Goal: Task Accomplishment & Management: Complete application form

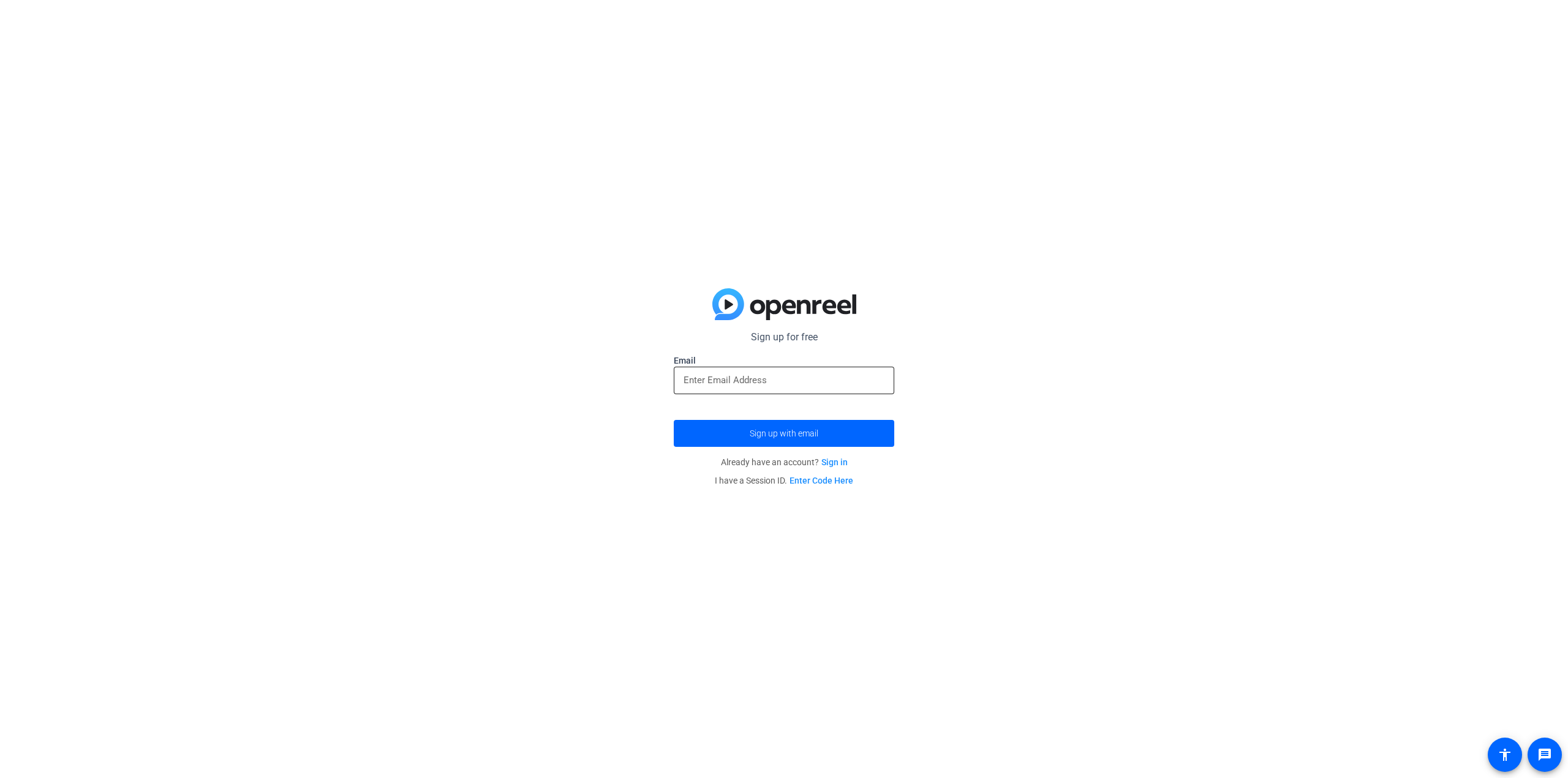
click at [792, 386] on input "email" at bounding box center [784, 380] width 201 height 15
type input "[EMAIL_ADDRESS][DOMAIN_NAME]"
click at [674, 420] on button "Sign up with email" at bounding box center [784, 433] width 220 height 27
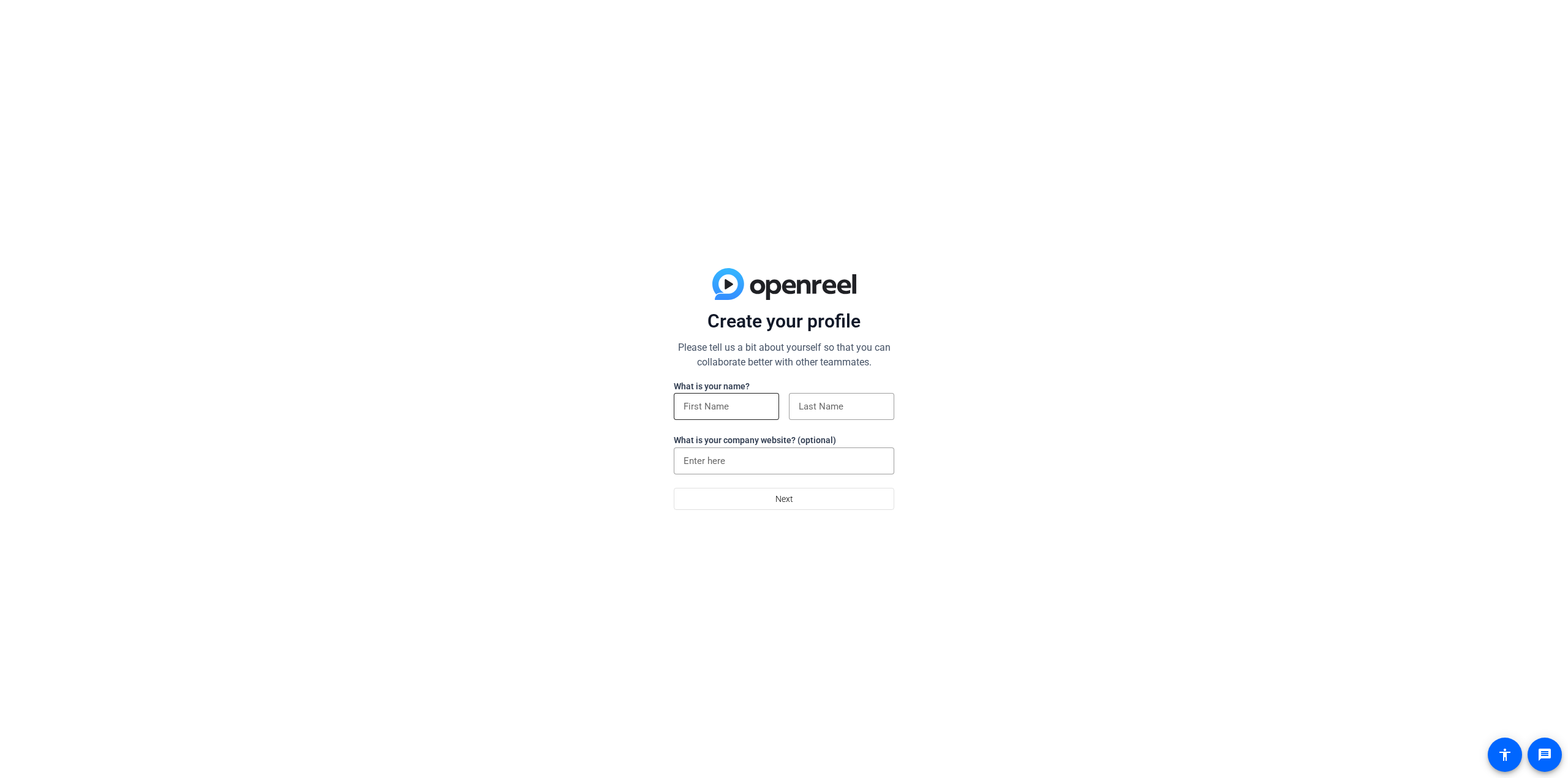
click at [729, 410] on input at bounding box center [726, 406] width 86 height 15
type input "[PERSON_NAME]"
click at [753, 464] on input at bounding box center [784, 460] width 201 height 15
click at [787, 503] on span "Next" at bounding box center [784, 499] width 18 height 23
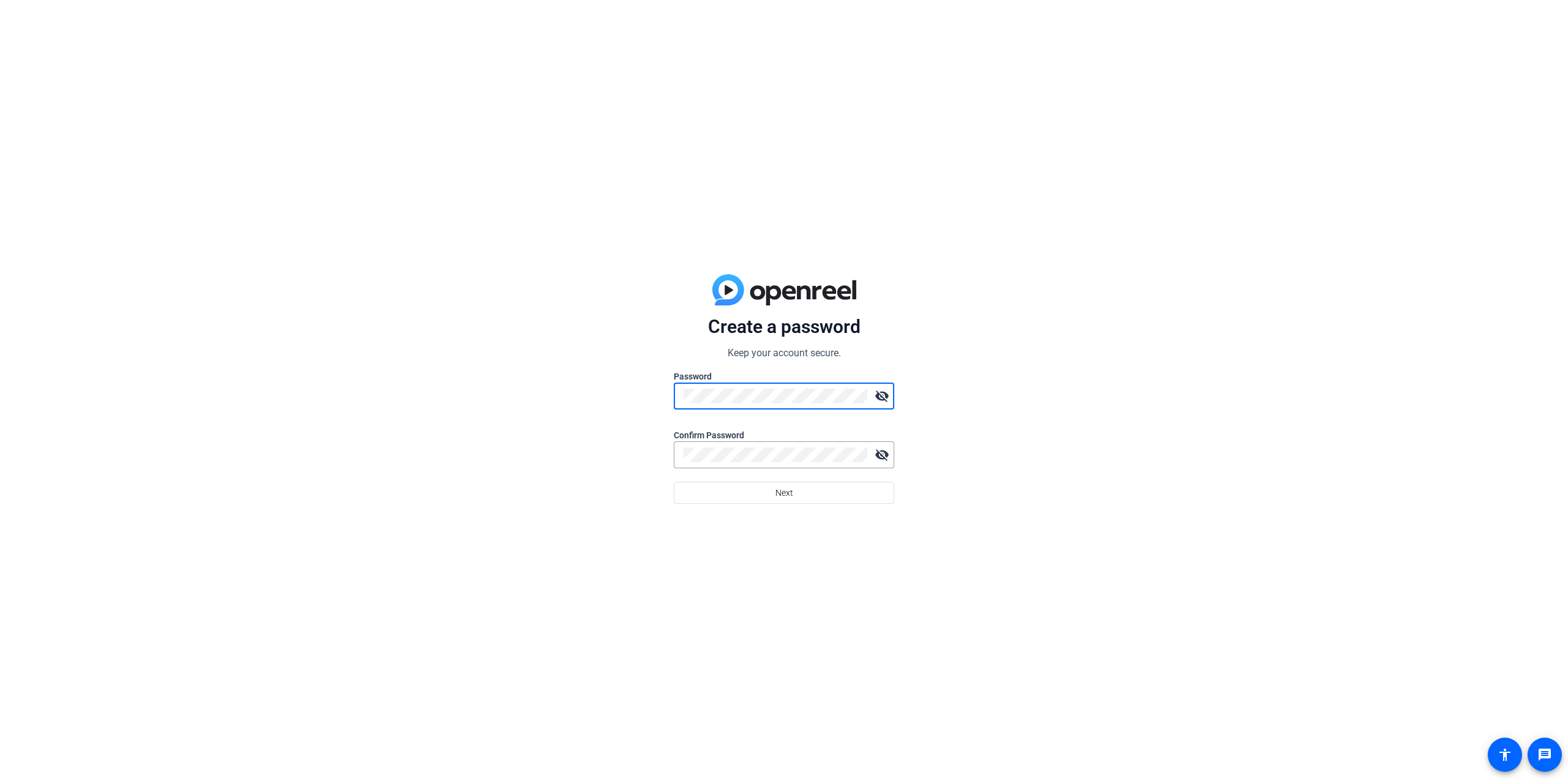
click at [654, 405] on div "Create a password Keep your account secure. Password visibility_off Confirm Pas…" at bounding box center [784, 389] width 1568 height 778
click at [757, 386] on div at bounding box center [775, 395] width 183 height 27
click at [674, 482] on button "Next" at bounding box center [784, 493] width 220 height 22
click at [878, 392] on mat-icon "visibility_off" at bounding box center [881, 396] width 25 height 25
click at [796, 500] on span at bounding box center [784, 493] width 219 height 29
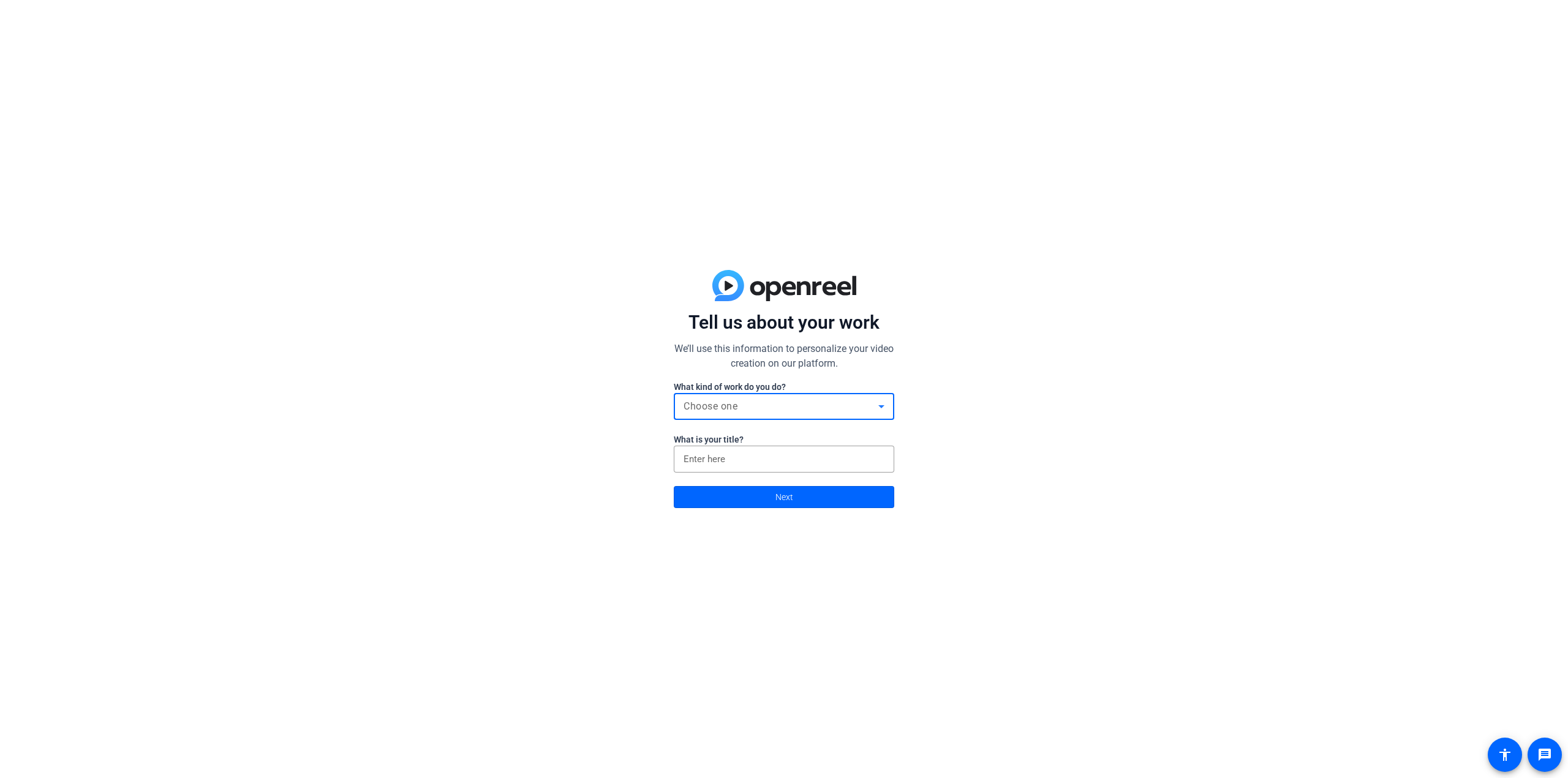
click at [821, 413] on div "Choose one" at bounding box center [780, 406] width 195 height 15
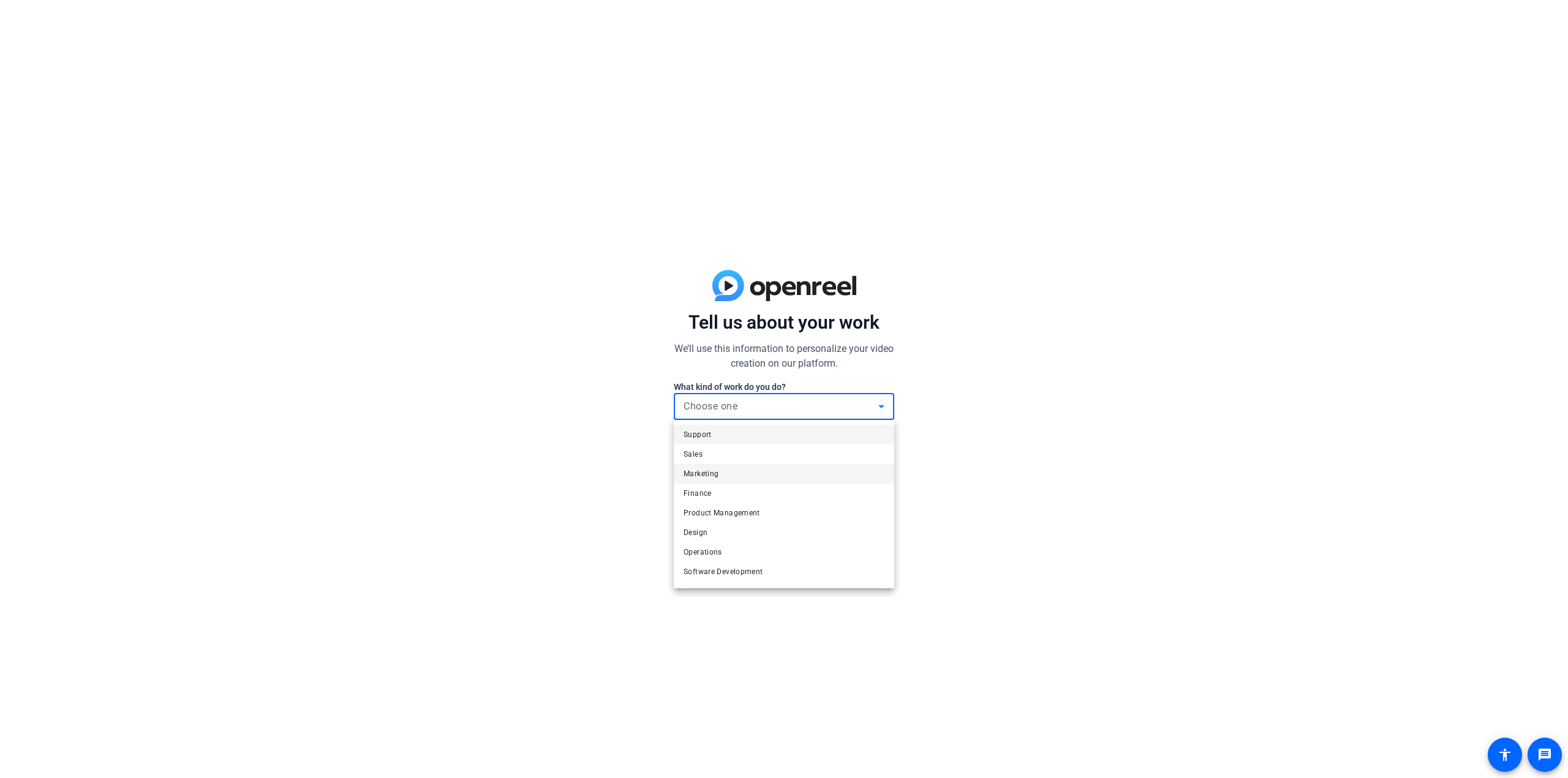
scroll to position [37, 0]
click at [724, 582] on mat-option "Other" at bounding box center [784, 574] width 220 height 20
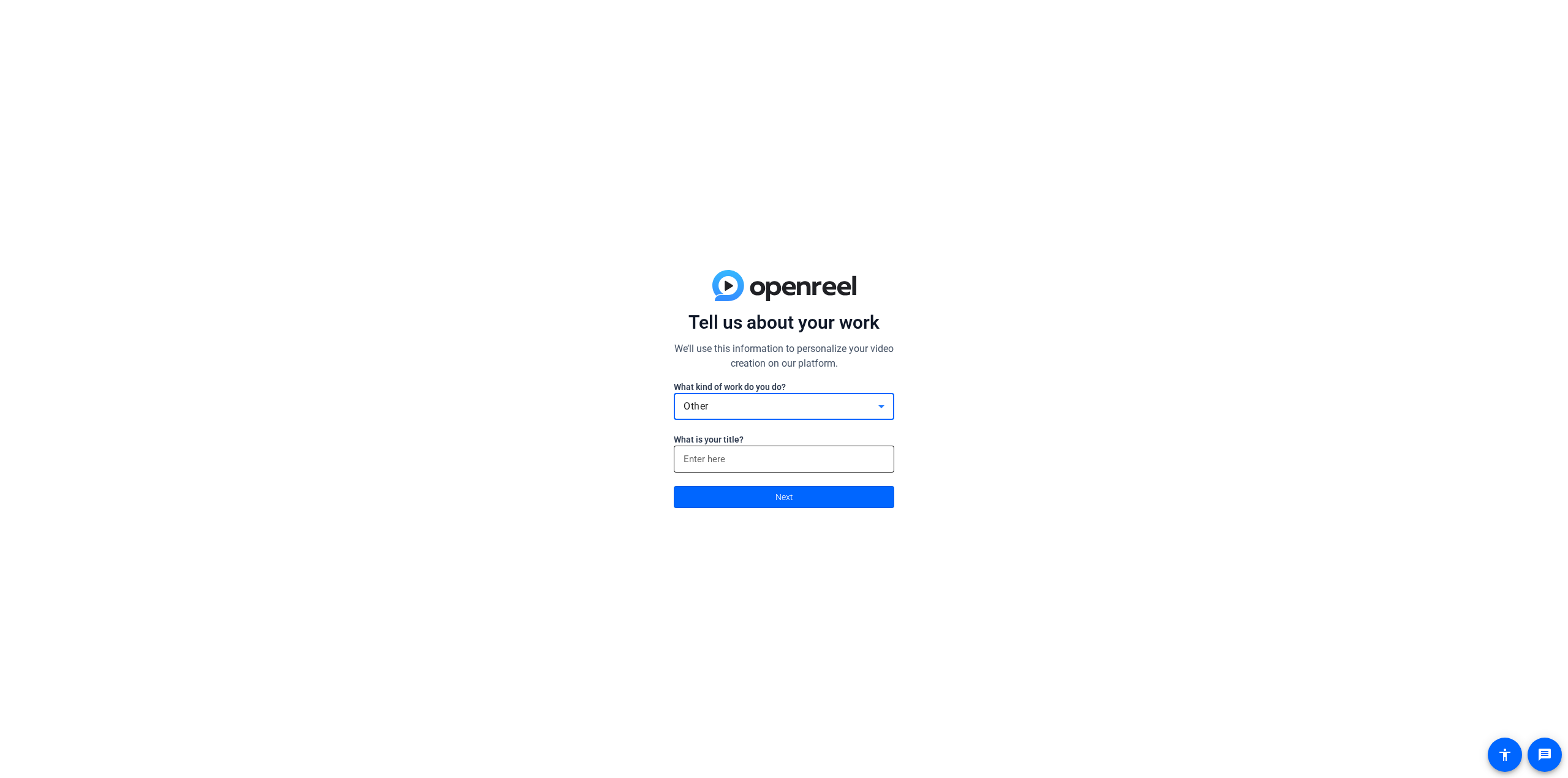
click at [765, 458] on input at bounding box center [784, 458] width 201 height 15
type input "[PERSON_NAME] of students"
click button "Next" at bounding box center [784, 497] width 220 height 22
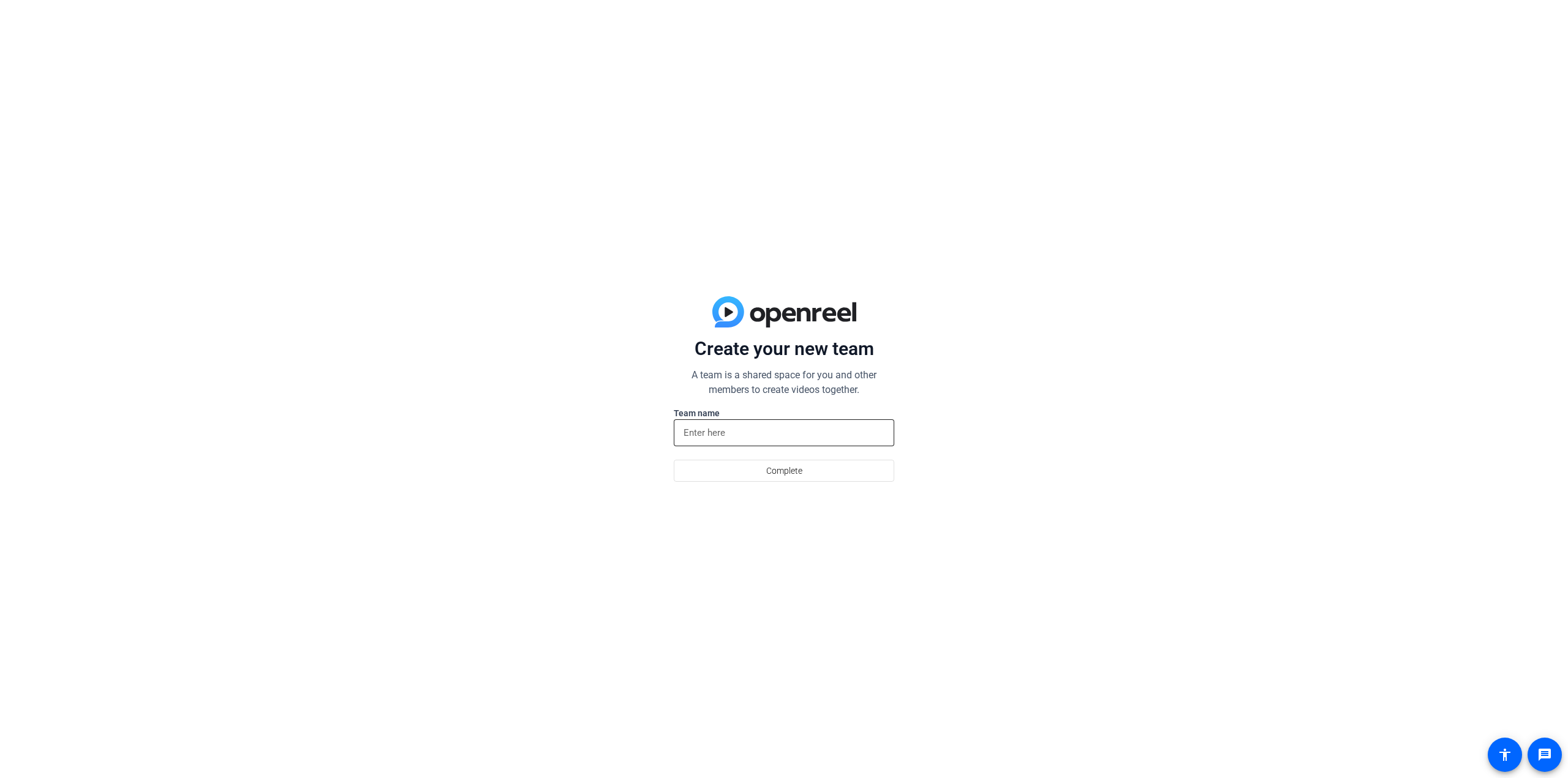
click at [766, 440] on div at bounding box center [784, 432] width 201 height 27
type input "DDSD"
click at [772, 468] on span "Complete" at bounding box center [784, 470] width 36 height 23
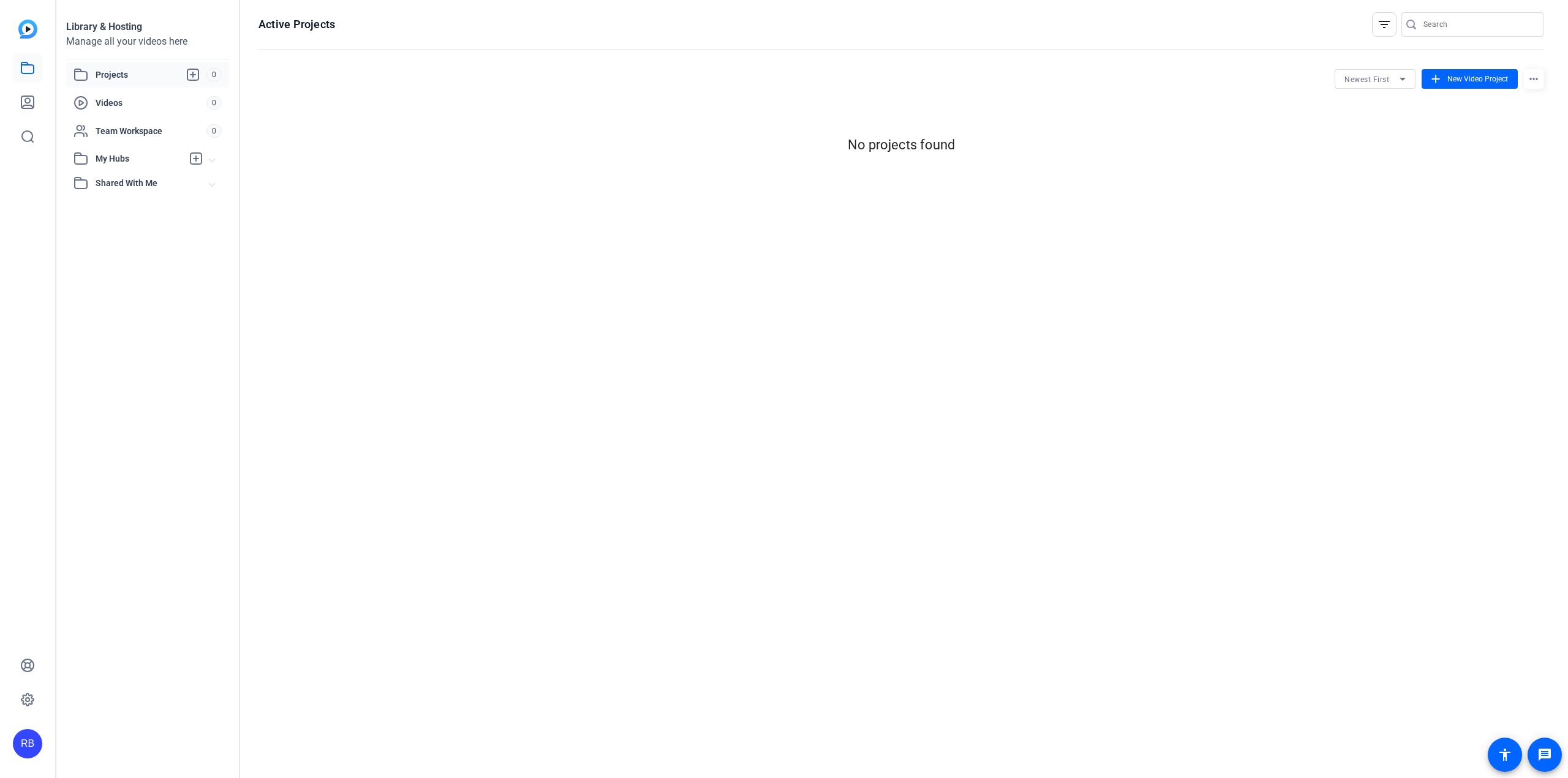
click at [155, 76] on span "Projects" at bounding box center [150, 75] width 111 height 15
click at [165, 98] on span "Videos" at bounding box center [150, 103] width 111 height 12
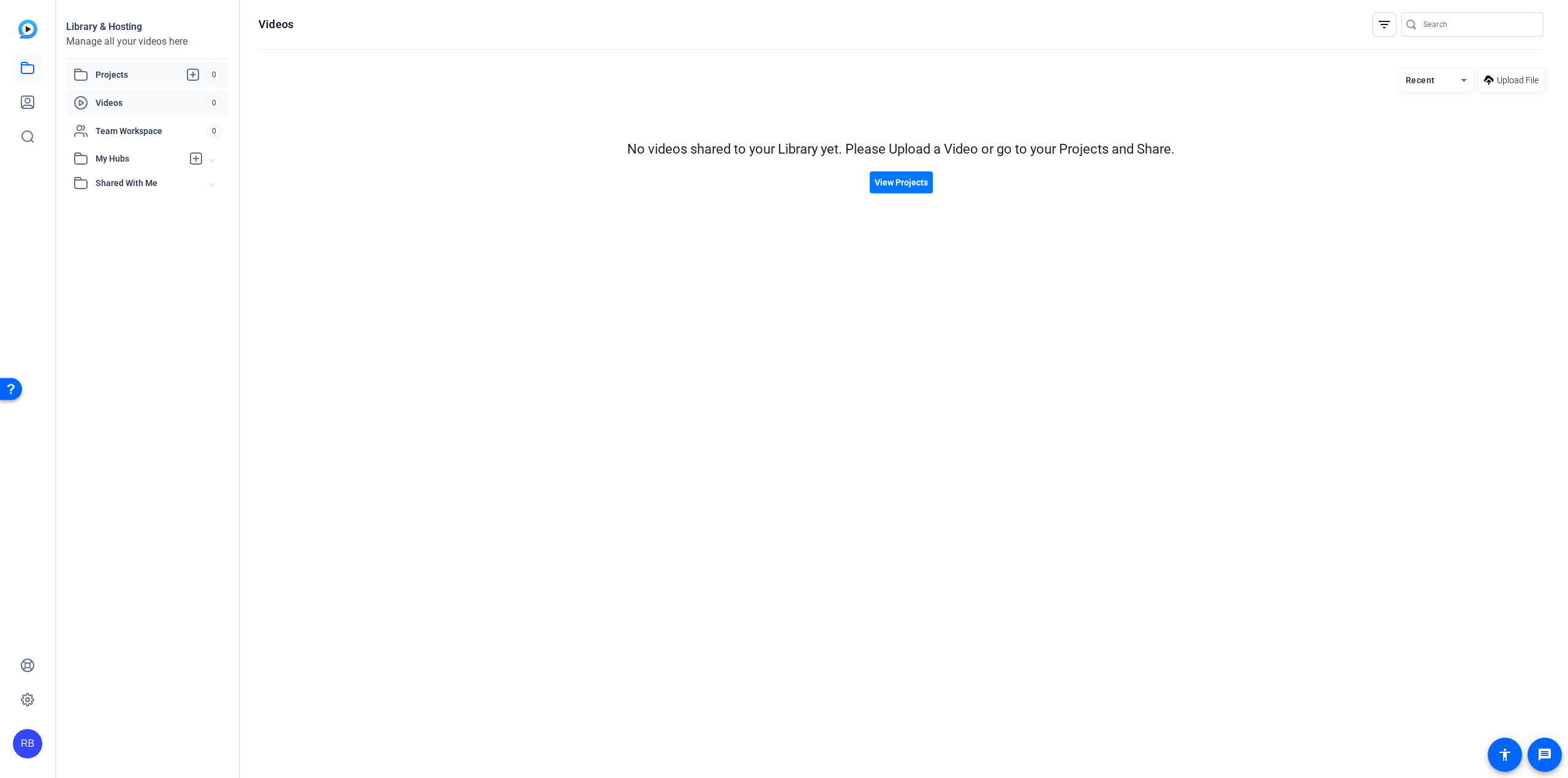
click at [132, 79] on span "Projects" at bounding box center [150, 75] width 111 height 15
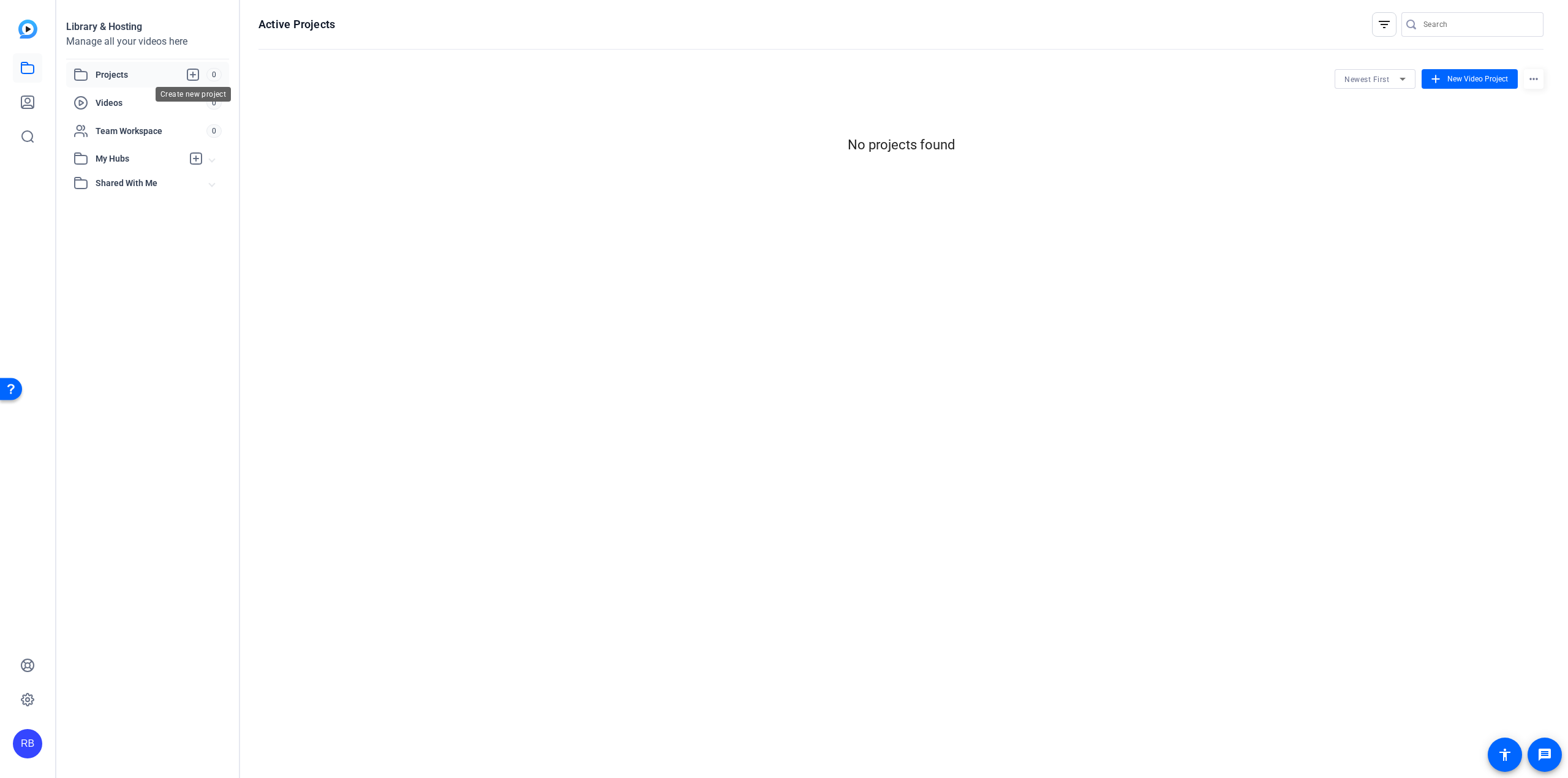
click at [197, 70] on icon at bounding box center [192, 75] width 15 height 15
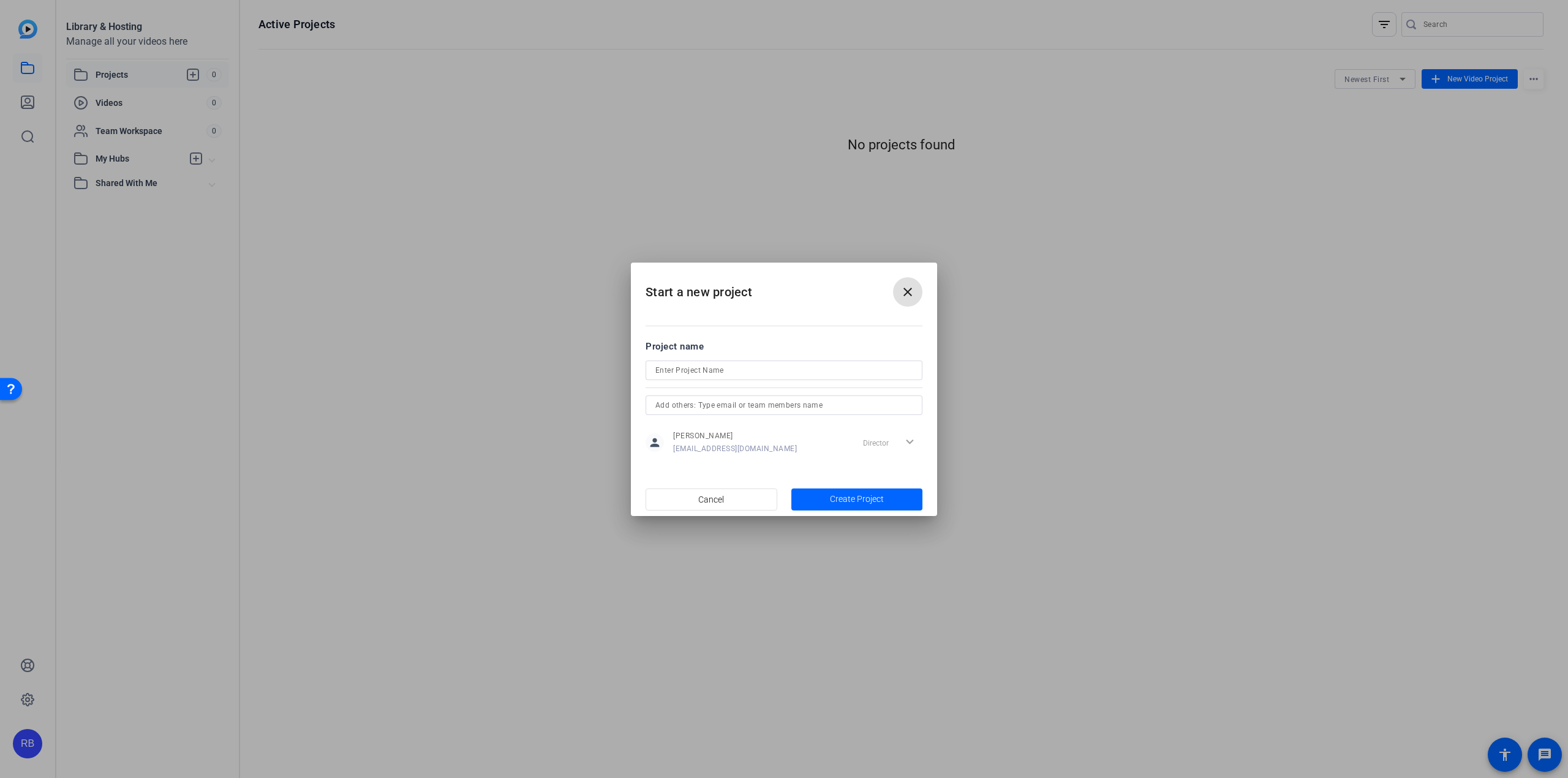
click at [768, 369] on input at bounding box center [784, 370] width 257 height 15
type input "DW"
click at [863, 500] on span "Create Project" at bounding box center [856, 499] width 54 height 13
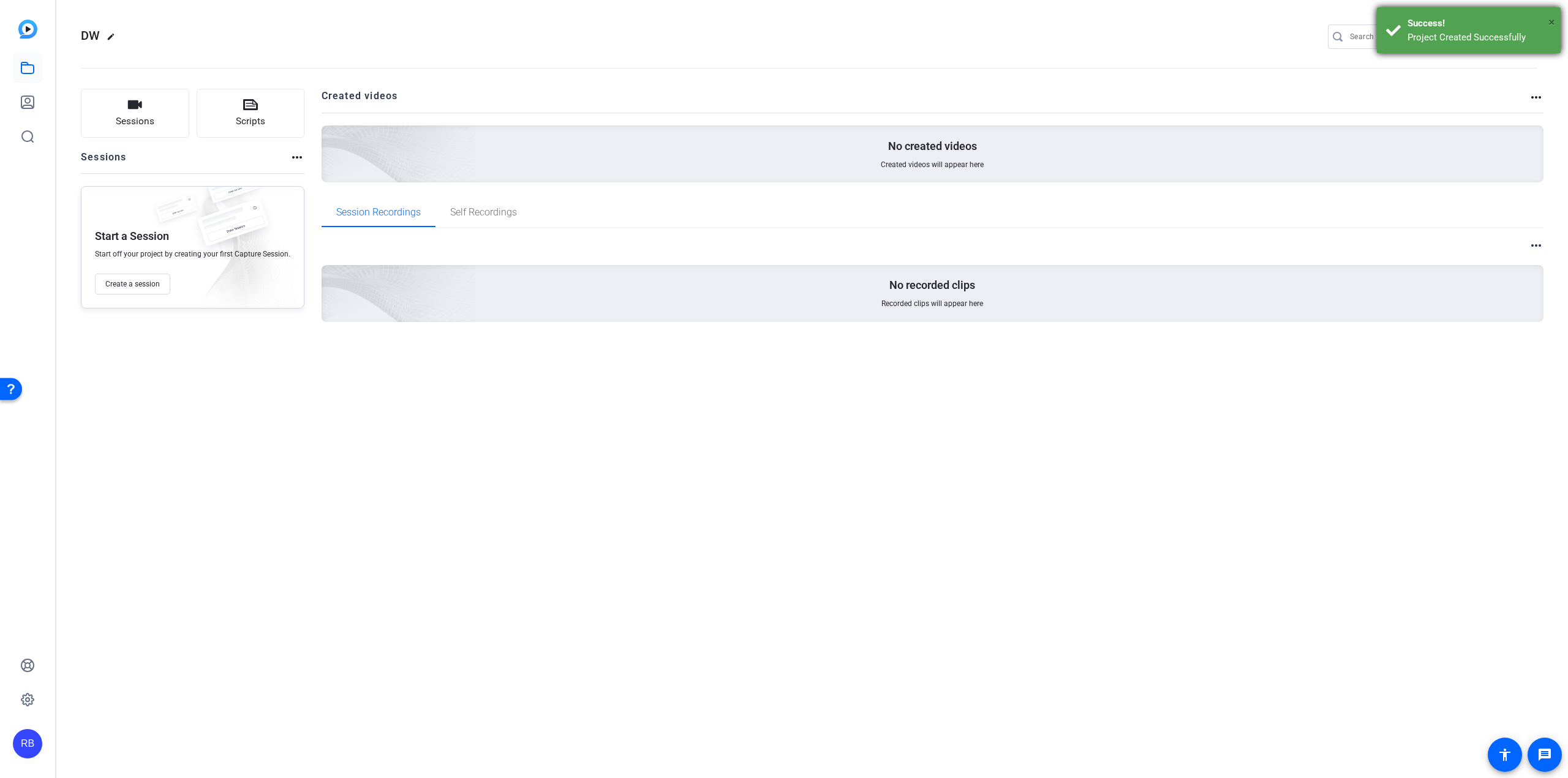
click at [1553, 20] on span "×" at bounding box center [1552, 21] width 7 height 15
click at [154, 286] on span "Create a session" at bounding box center [133, 284] width 55 height 9
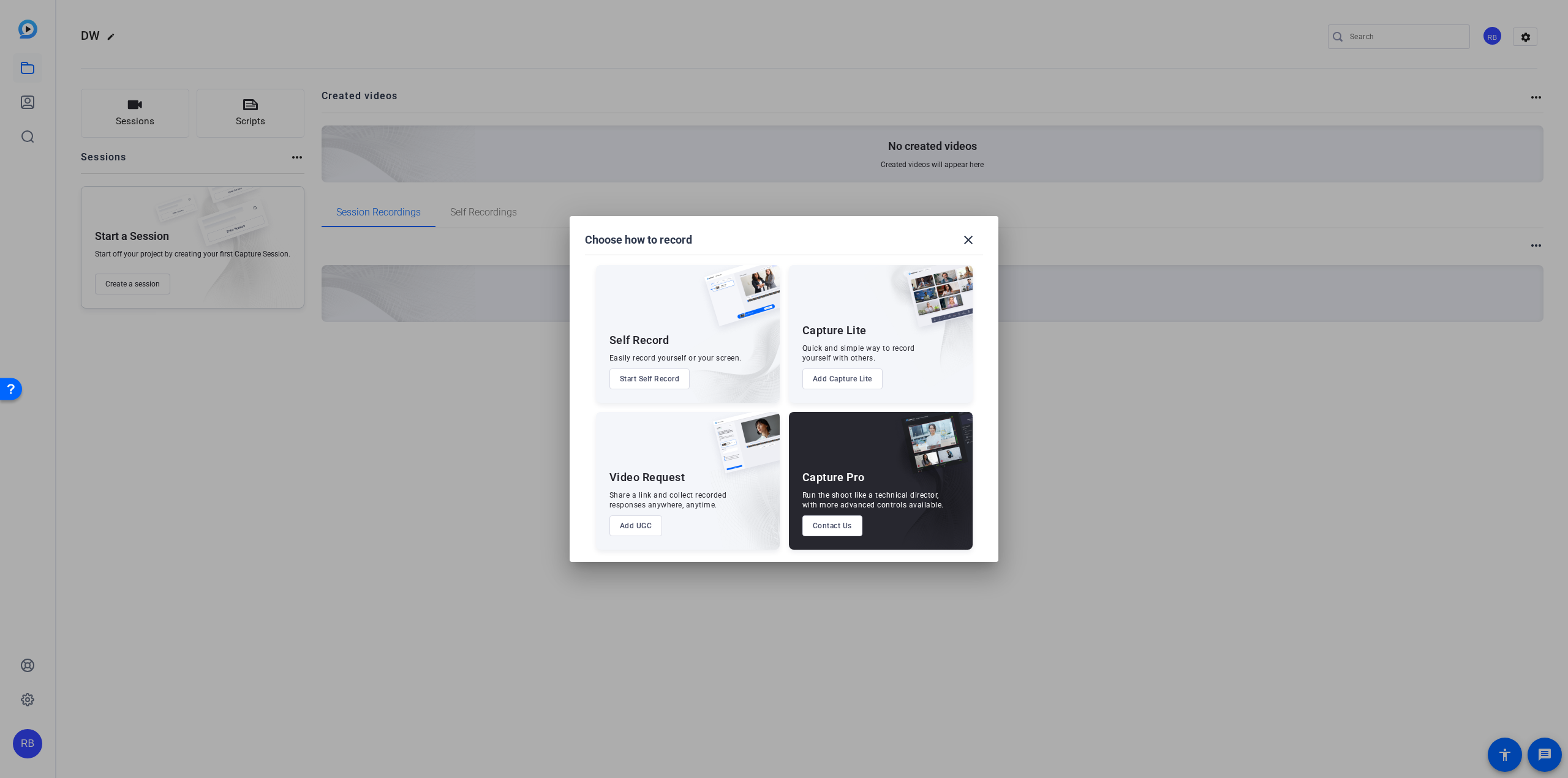
click at [644, 380] on button "Start Self Record" at bounding box center [650, 379] width 81 height 21
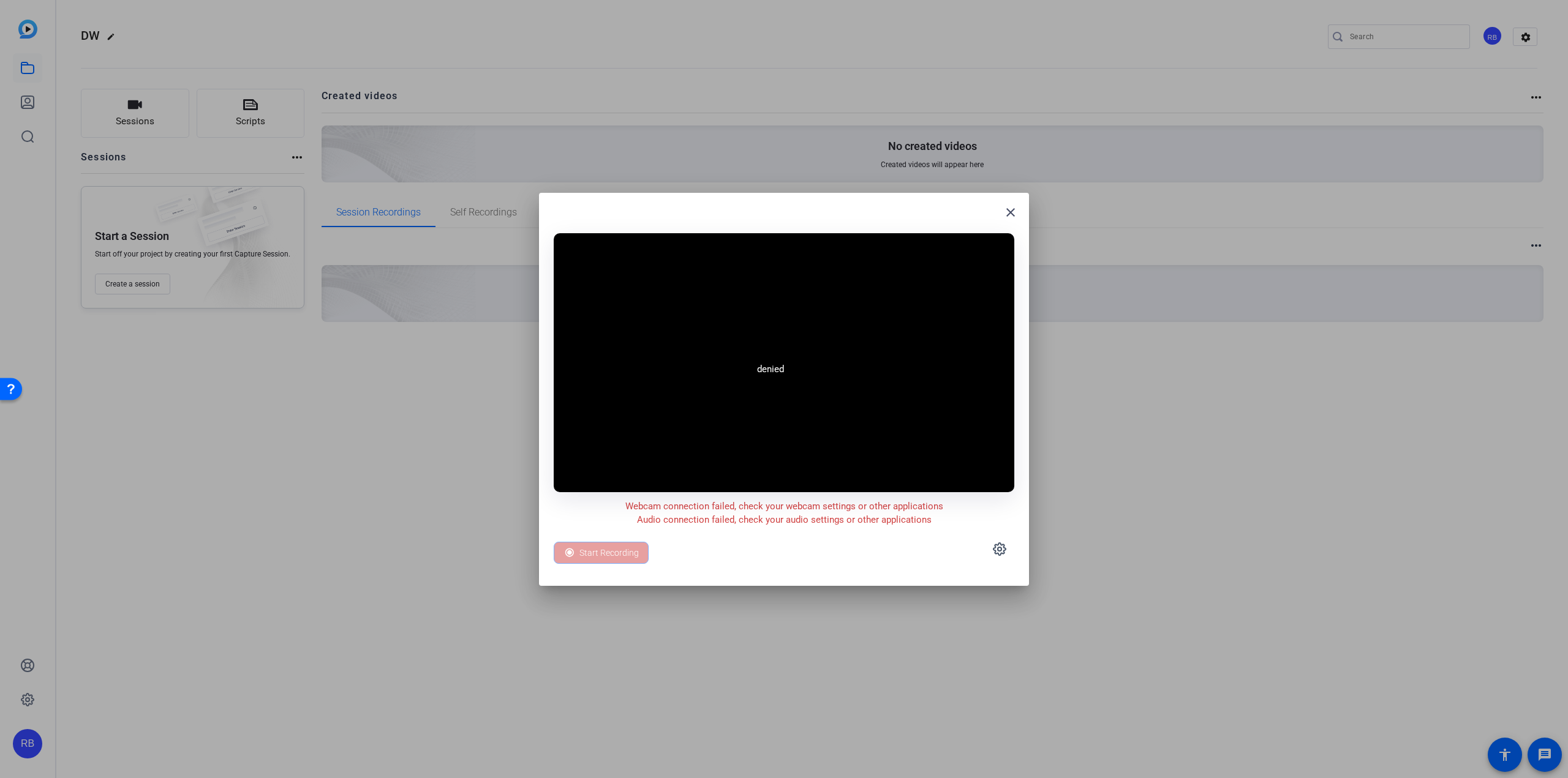
click at [767, 381] on video at bounding box center [784, 362] width 460 height 259
click at [1014, 211] on mat-icon "close" at bounding box center [1010, 212] width 15 height 15
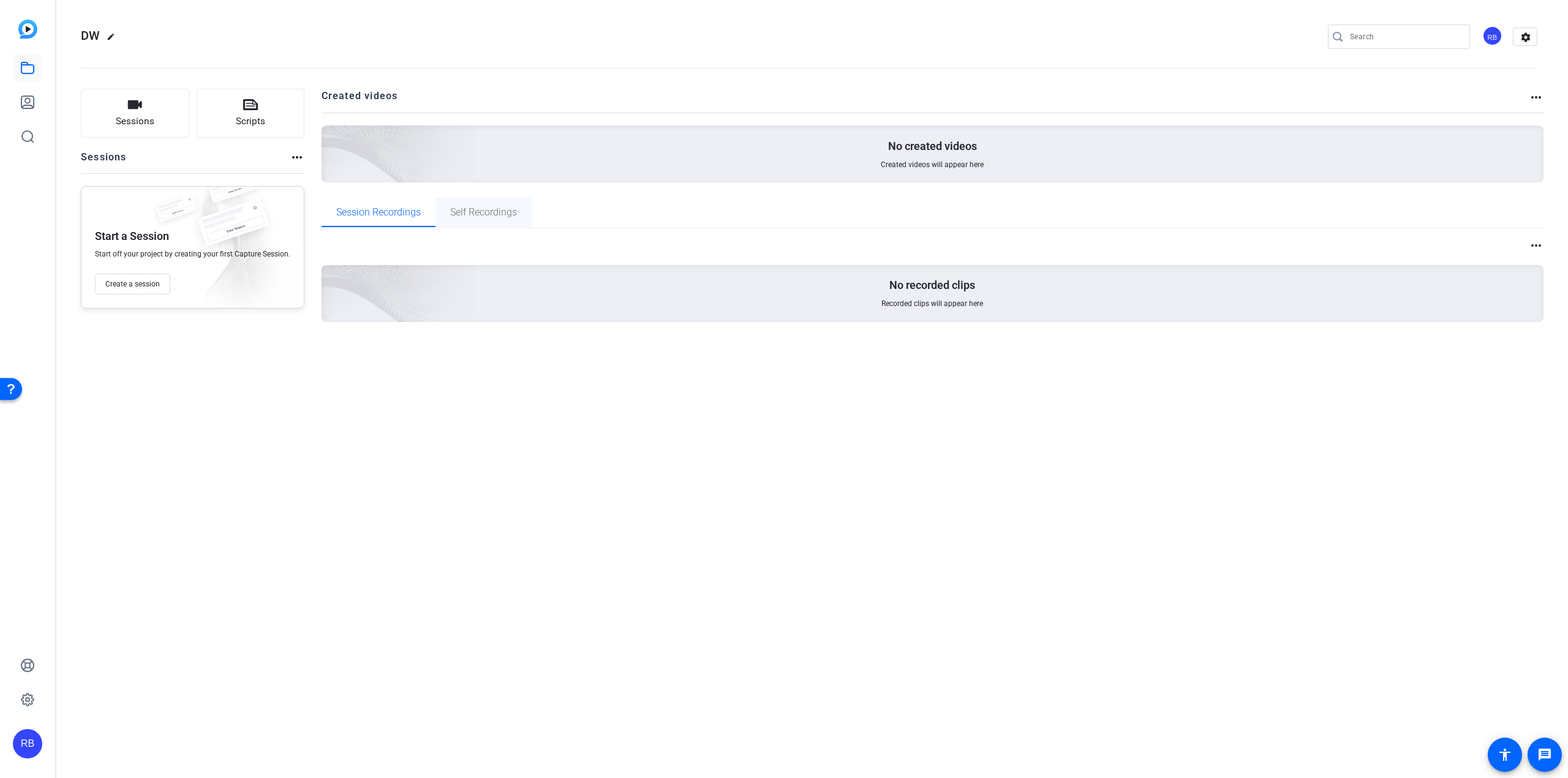
click at [492, 218] on span "Self Recordings" at bounding box center [484, 212] width 67 height 29
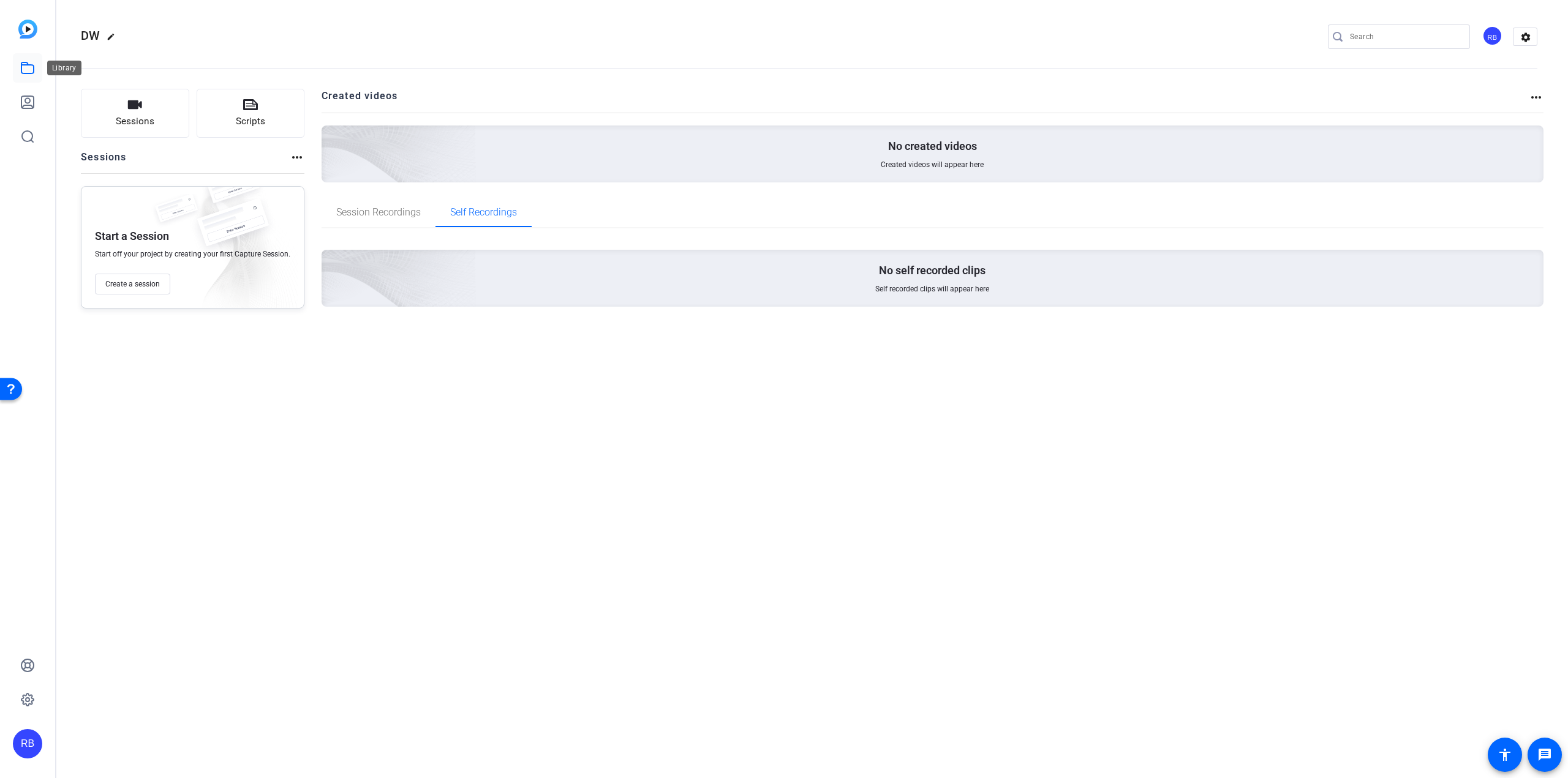
click at [33, 69] on icon at bounding box center [27, 68] width 15 height 15
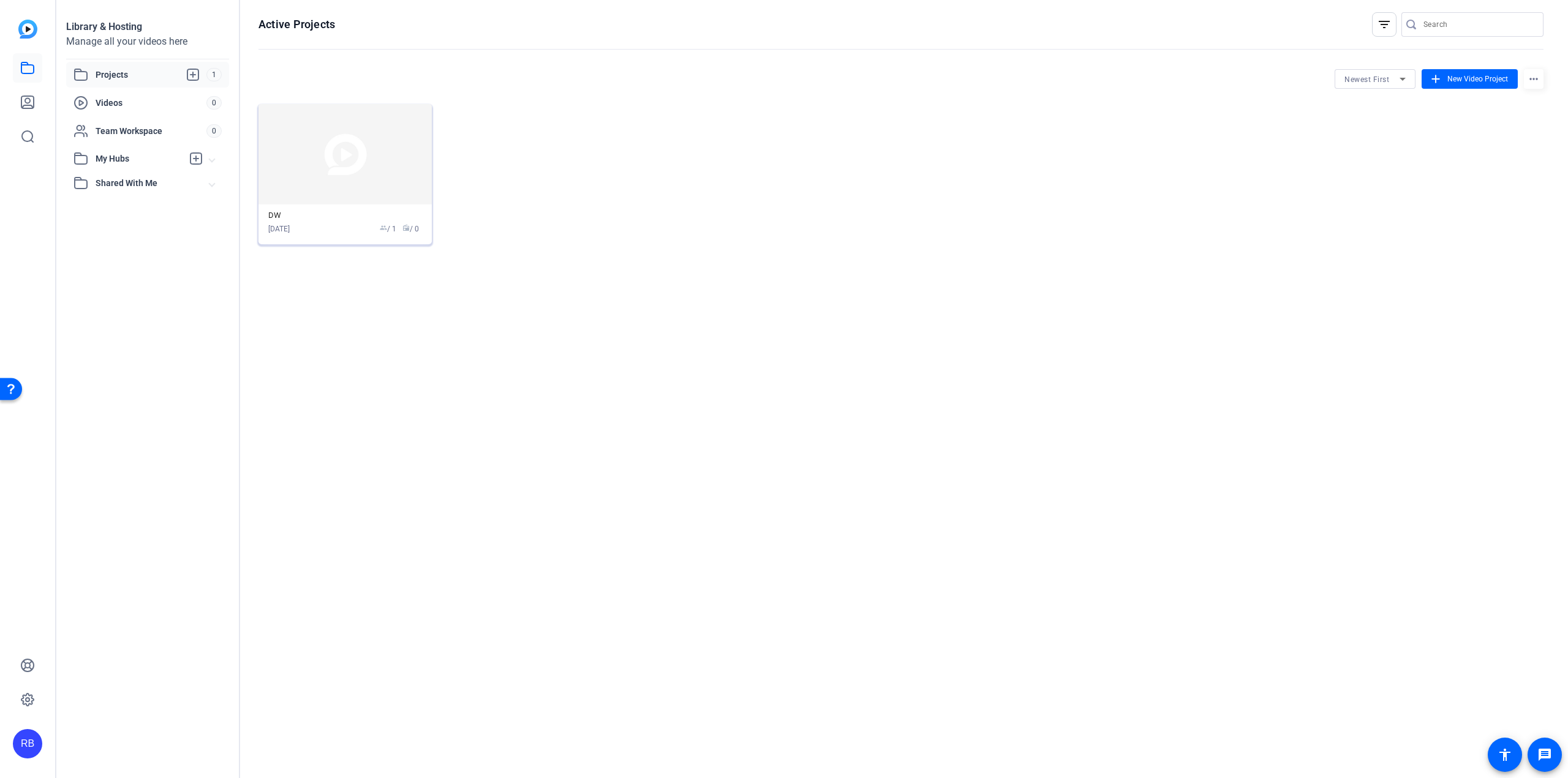
click at [332, 226] on div "[DATE] group / 1 radio / 0" at bounding box center [345, 229] width 153 height 11
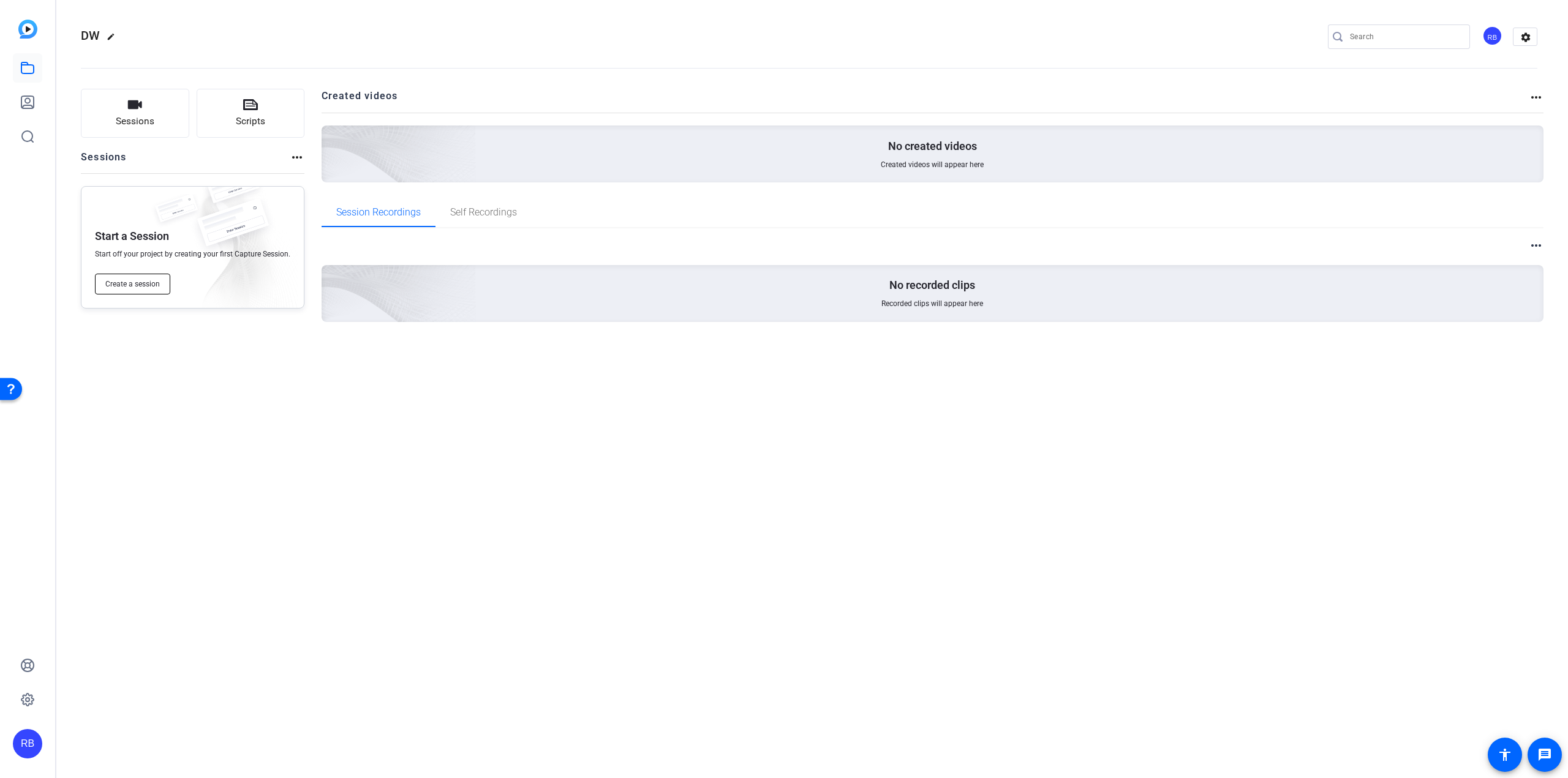
click at [128, 284] on span "Create a session" at bounding box center [133, 284] width 55 height 9
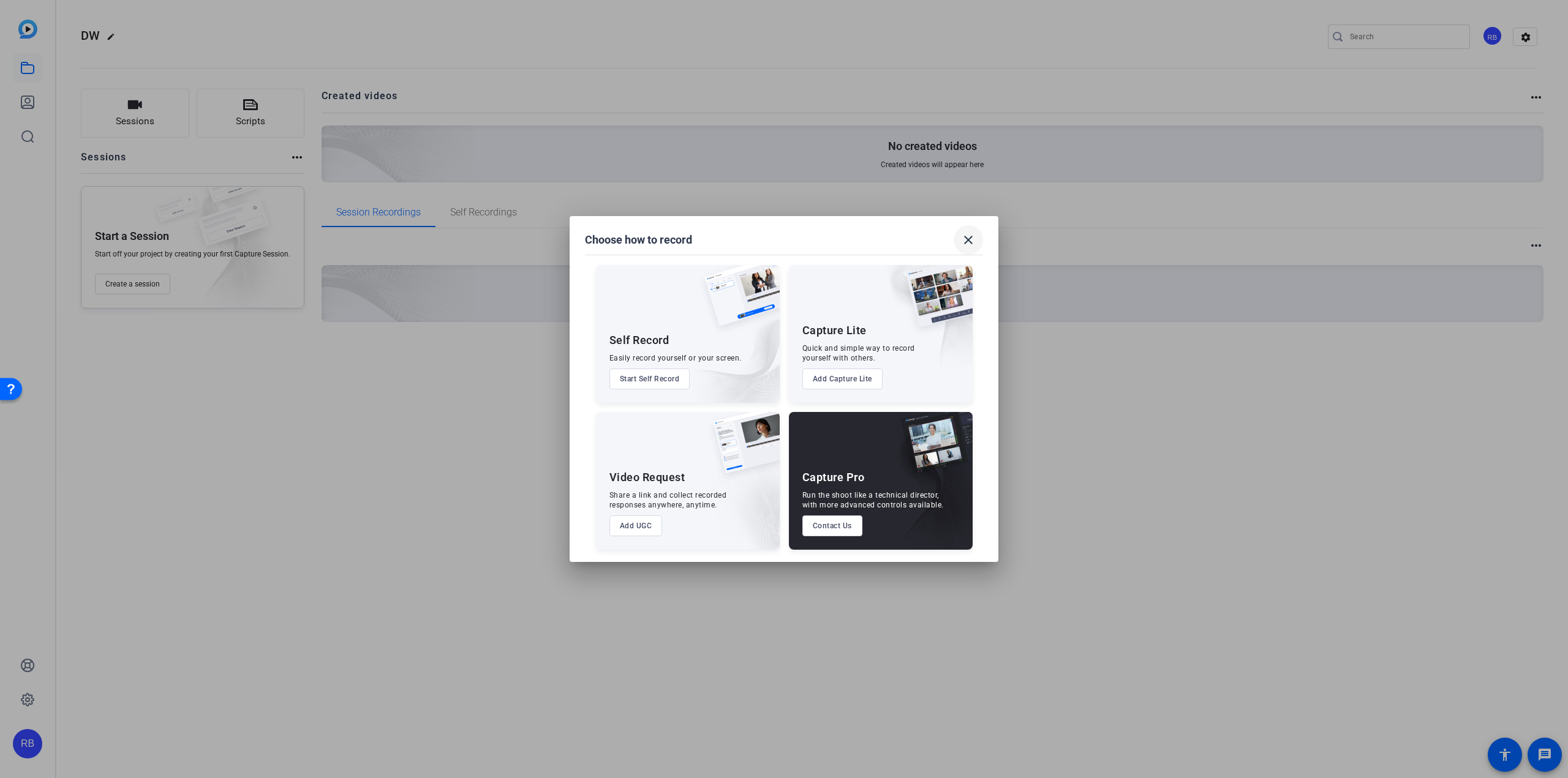
click at [970, 241] on mat-icon "close" at bounding box center [968, 239] width 15 height 15
